Goal: Transaction & Acquisition: Book appointment/travel/reservation

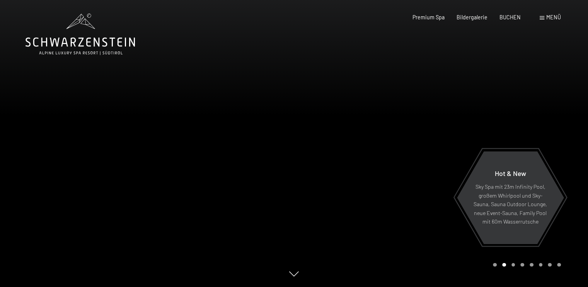
click at [296, 287] on div "Hot & New Sky Spa mit 23m Infinity Pool, großem Whirlpool und Sky-Sauna, Sauna …" at bounding box center [294, 287] width 558 height 0
click at [294, 275] on icon at bounding box center [294, 274] width 10 height 5
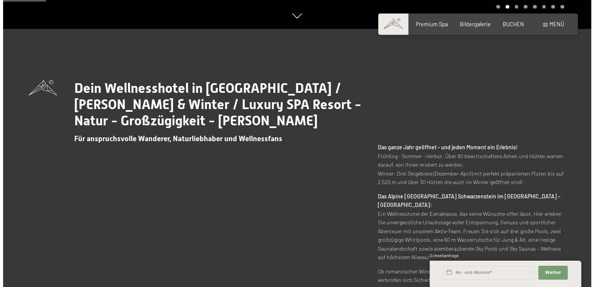
scroll to position [270, 0]
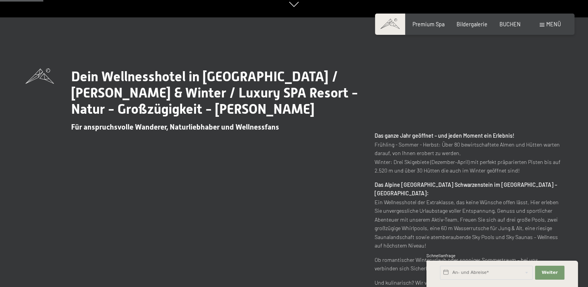
click at [546, 22] on div "Menü" at bounding box center [550, 25] width 21 height 8
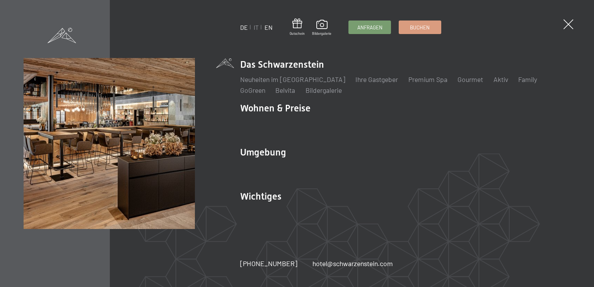
click at [268, 26] on link "EN" at bounding box center [269, 27] width 8 height 7
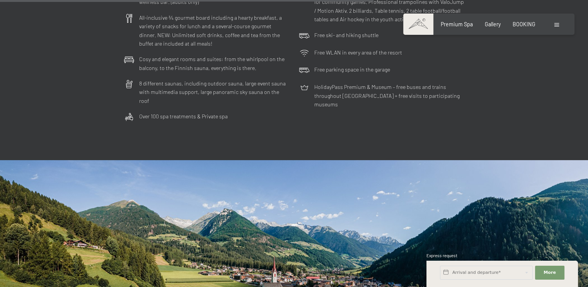
scroll to position [2205, 0]
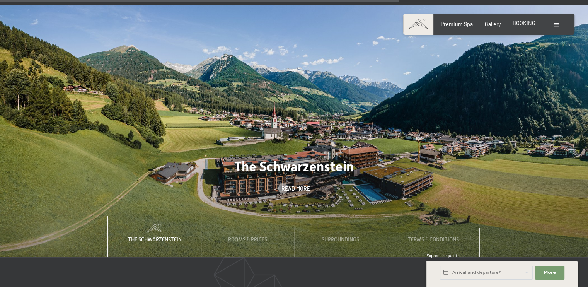
click at [520, 23] on span "BOOKING" at bounding box center [524, 23] width 23 height 7
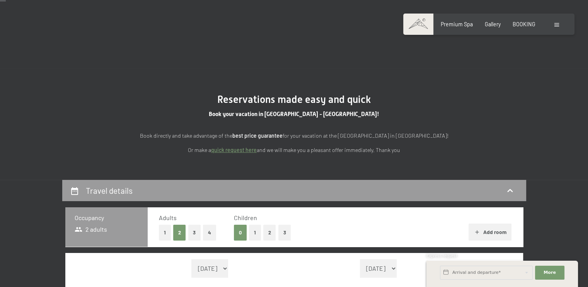
scroll to position [116, 0]
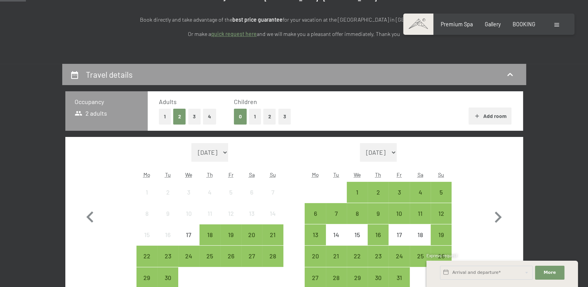
click at [253, 114] on button "1" at bounding box center [255, 117] width 12 height 16
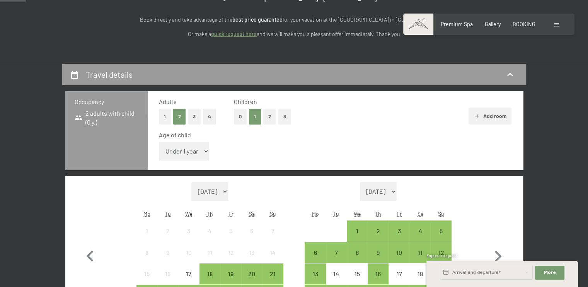
click at [195, 152] on select "Under 1 year 1 year 2 years 3 years 4 years 5 years 6 years 7 years 8 years 9 y…" at bounding box center [184, 151] width 51 height 19
select select "4"
click at [159, 142] on select "Under 1 year 1 year 2 years 3 years 4 years 5 years 6 years 7 years 8 years 9 y…" at bounding box center [184, 151] width 51 height 19
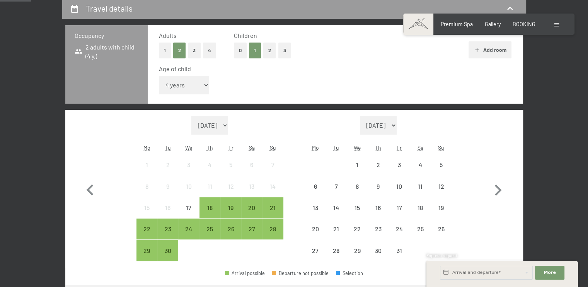
scroll to position [193, 0]
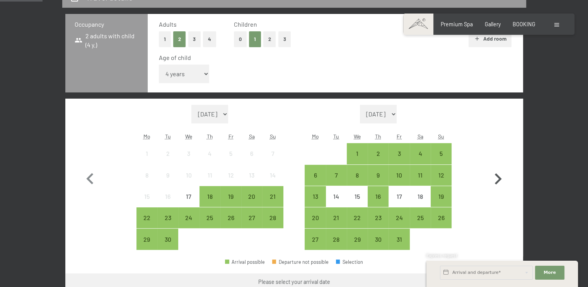
click at [497, 176] on icon "button" at bounding box center [498, 178] width 7 height 11
select select "[DATE]"
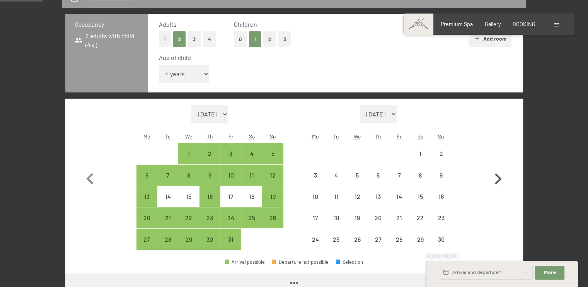
click at [497, 176] on icon "button" at bounding box center [498, 178] width 7 height 11
select select "[DATE]"
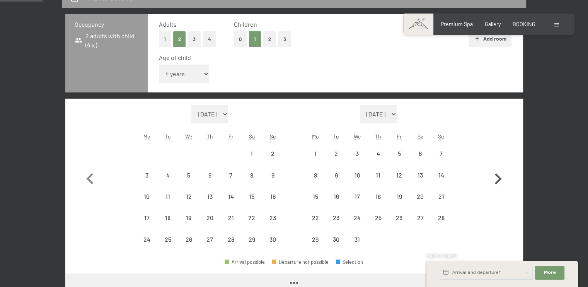
select select "[DATE]"
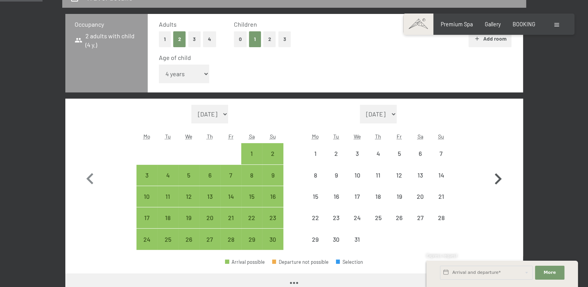
select select "[DATE]"
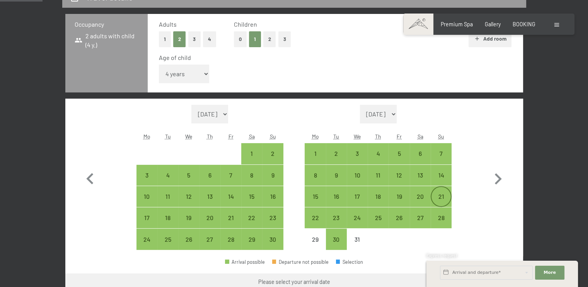
click at [438, 198] on div "21" at bounding box center [441, 202] width 19 height 19
select select "[DATE]"
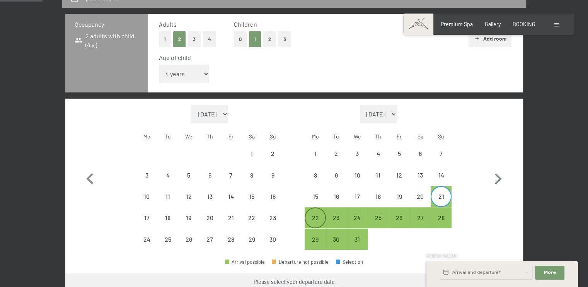
click at [320, 219] on div "22" at bounding box center [315, 224] width 19 height 19
select select "[DATE]"
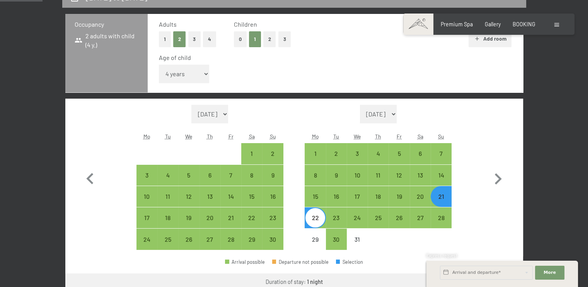
click at [320, 219] on div "22" at bounding box center [315, 224] width 19 height 19
select select "[DATE]"
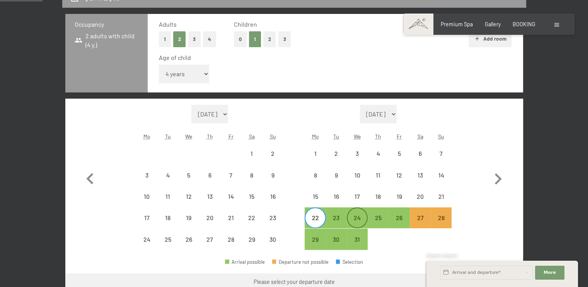
click at [352, 220] on div "24" at bounding box center [357, 224] width 19 height 19
select select "[DATE]"
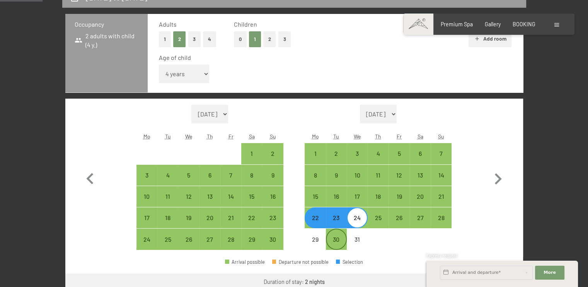
click at [339, 239] on div "30" at bounding box center [336, 245] width 19 height 19
select select "[DATE]"
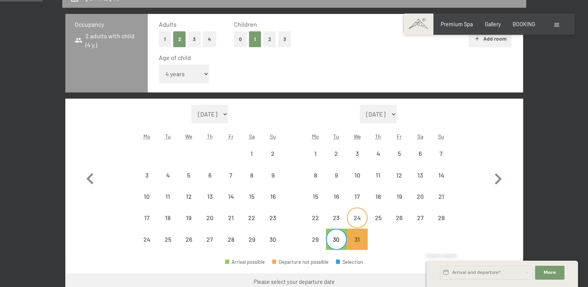
click at [357, 216] on div "24" at bounding box center [357, 224] width 19 height 19
select select "[DATE]"
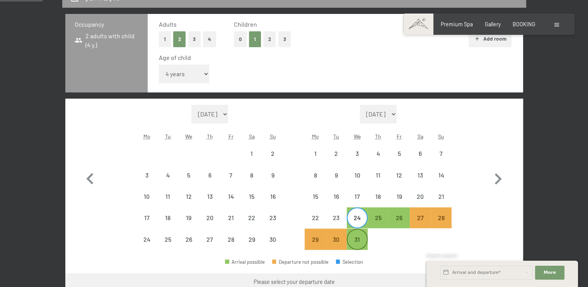
click at [357, 236] on div "31" at bounding box center [357, 245] width 19 height 19
select select "[DATE]"
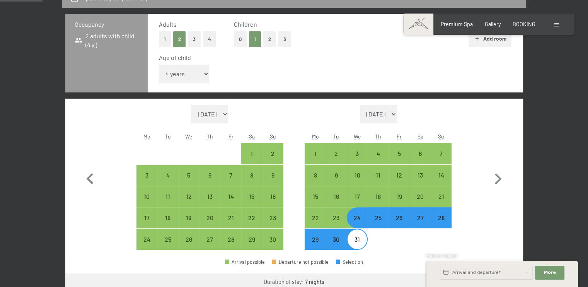
click at [357, 220] on div "24" at bounding box center [357, 224] width 19 height 19
select select "[DATE]"
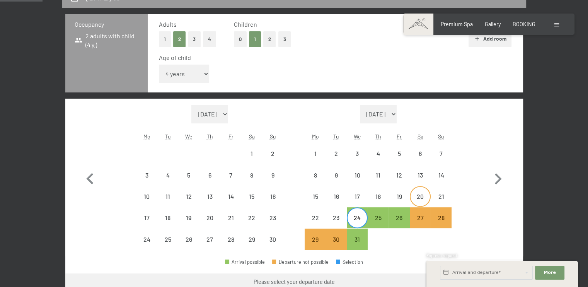
click at [426, 198] on div "20" at bounding box center [420, 202] width 19 height 19
select select "[DATE]"
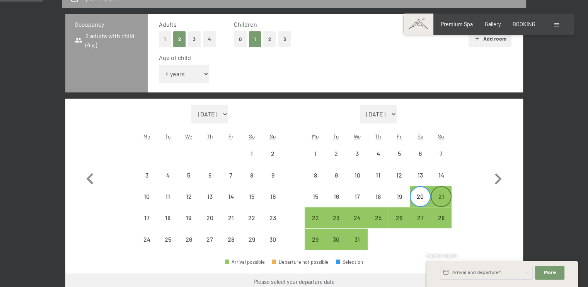
click at [439, 195] on div "21" at bounding box center [441, 202] width 19 height 19
select select "[DATE]"
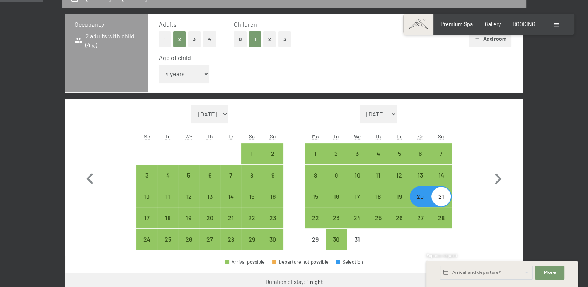
click at [441, 198] on div "21" at bounding box center [441, 202] width 19 height 19
select select "[DATE]"
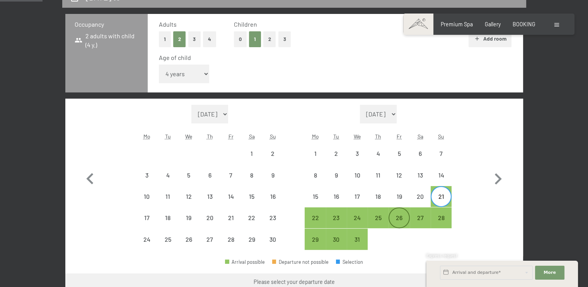
click at [395, 215] on div "26" at bounding box center [399, 224] width 19 height 19
select select "[DATE]"
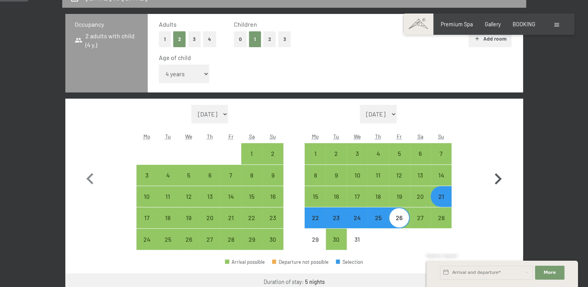
scroll to position [232, 0]
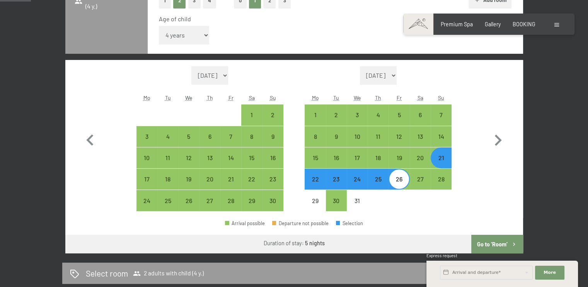
click at [492, 241] on button "Go to ‘Room’" at bounding box center [497, 244] width 51 height 19
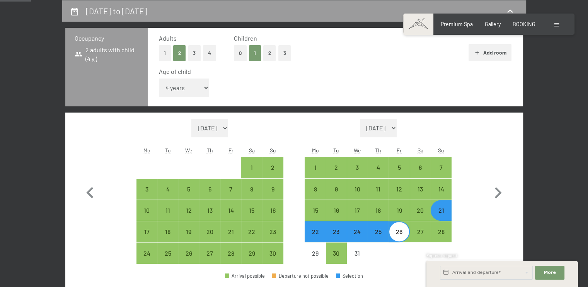
select select "[DATE]"
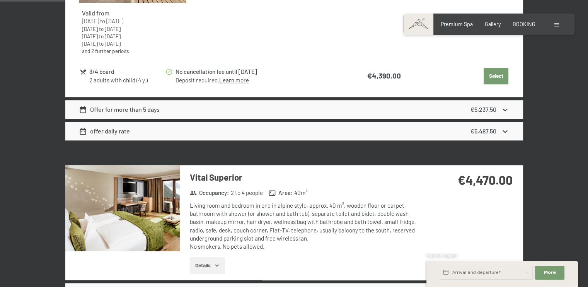
scroll to position [528, 0]
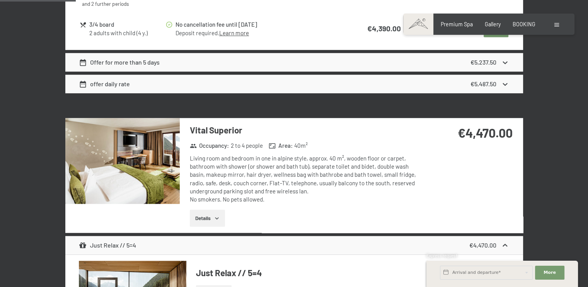
click at [142, 162] on img at bounding box center [122, 161] width 115 height 86
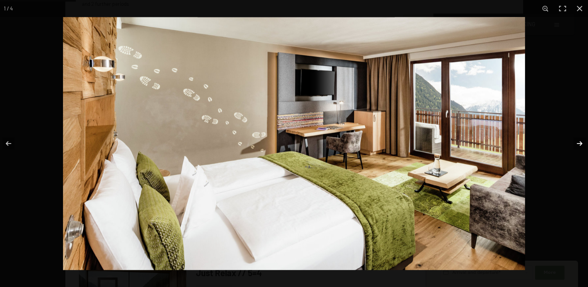
click at [580, 142] on button "button" at bounding box center [574, 143] width 27 height 39
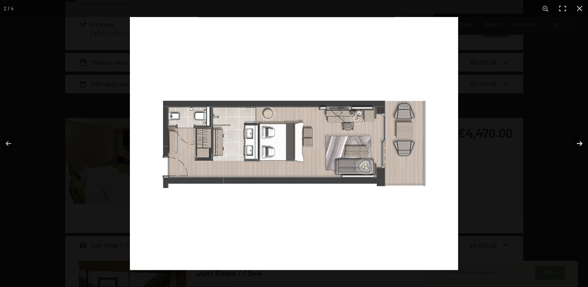
click at [580, 142] on button "button" at bounding box center [574, 143] width 27 height 39
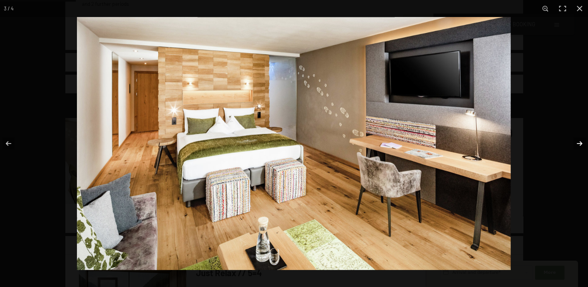
click at [580, 142] on button "button" at bounding box center [574, 143] width 27 height 39
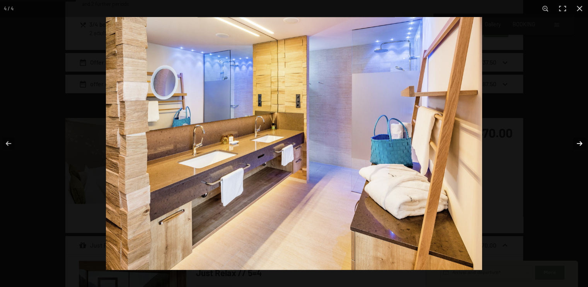
click at [580, 142] on button "button" at bounding box center [574, 143] width 27 height 39
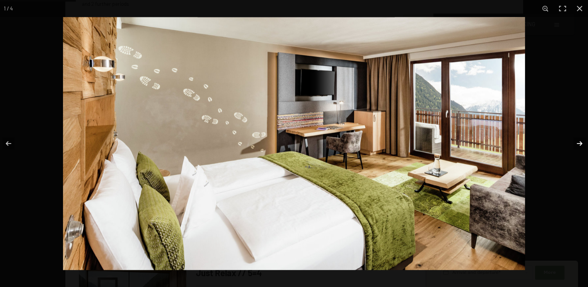
click at [580, 142] on button "button" at bounding box center [574, 143] width 27 height 39
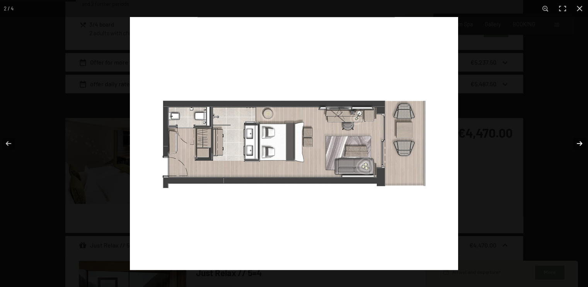
click at [580, 142] on button "button" at bounding box center [574, 143] width 27 height 39
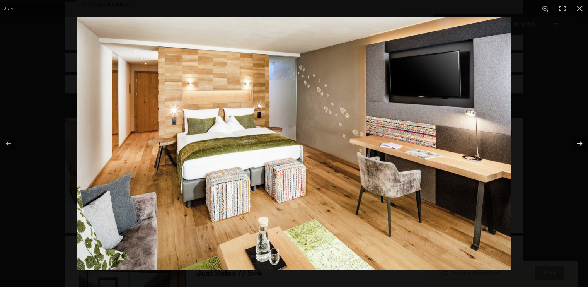
click at [580, 142] on button "button" at bounding box center [574, 143] width 27 height 39
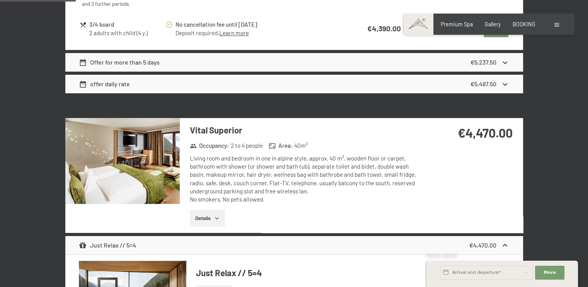
click at [0, 0] on button "button" at bounding box center [0, 0] width 0 height 0
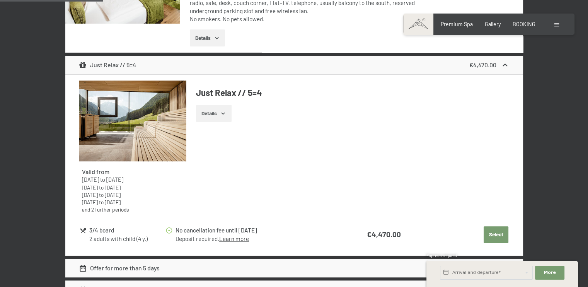
scroll to position [721, 0]
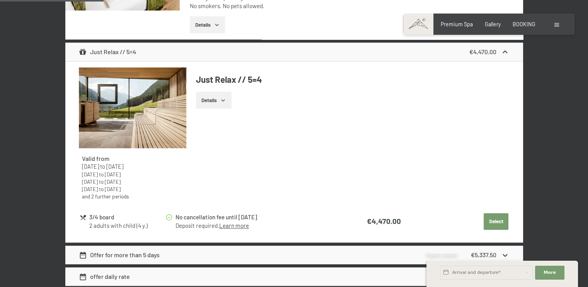
click at [494, 219] on button "Select" at bounding box center [496, 221] width 25 height 17
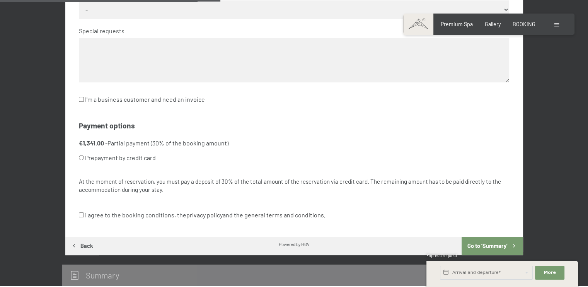
scroll to position [218, 0]
